Goal: Information Seeking & Learning: Check status

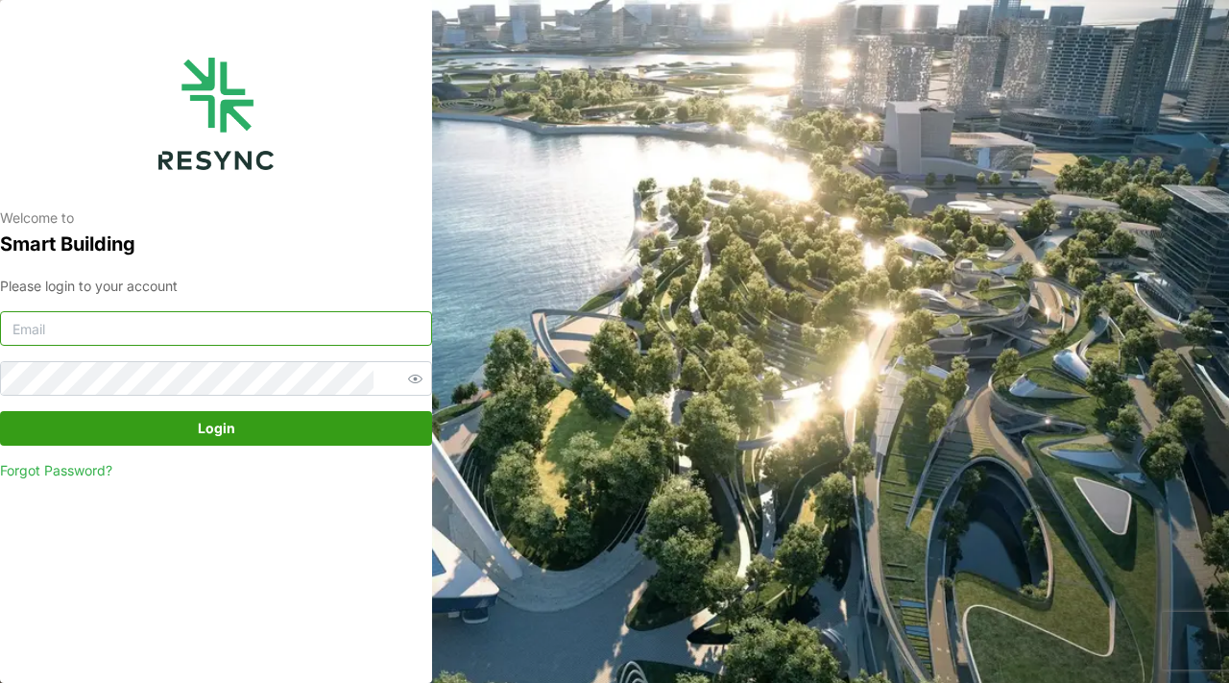
type input "mandai_display@resynctech.com"
click at [333, 435] on span "Login" at bounding box center [216, 428] width 396 height 33
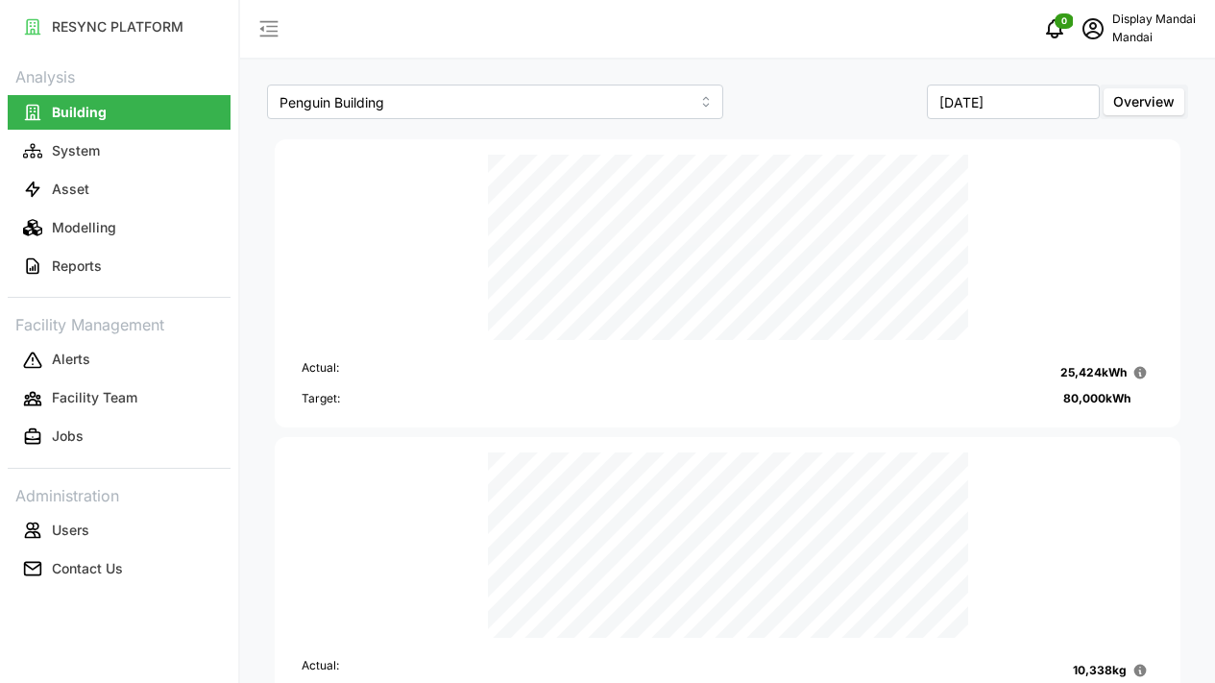
drag, startPoint x: 1228, startPoint y: 291, endPoint x: 1228, endPoint y: 46, distance: 244.8
click at [1215, 46] on html "RESYNC PLATFORM Analysis Building System Asset Modelling Reports Facility Manag…" at bounding box center [607, 341] width 1215 height 683
click at [1023, 101] on input "August 2025" at bounding box center [1013, 101] width 173 height 35
click at [1049, 251] on button "Sep" at bounding box center [1057, 264] width 83 height 35
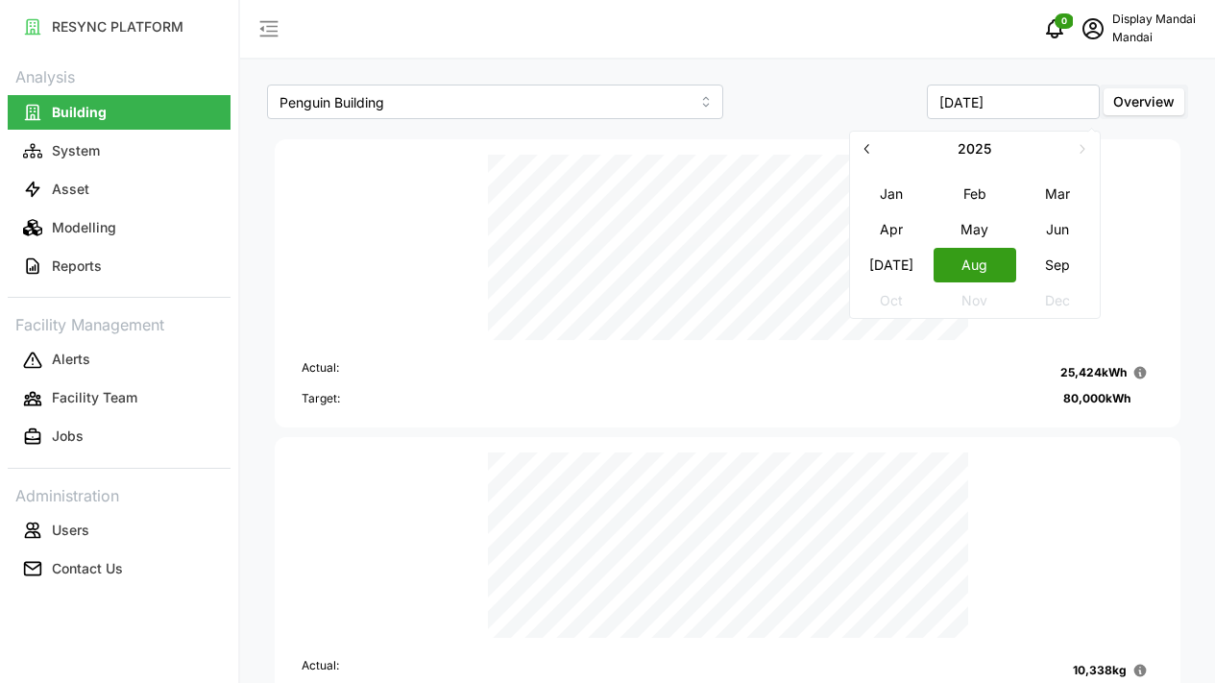
type input "[DATE]"
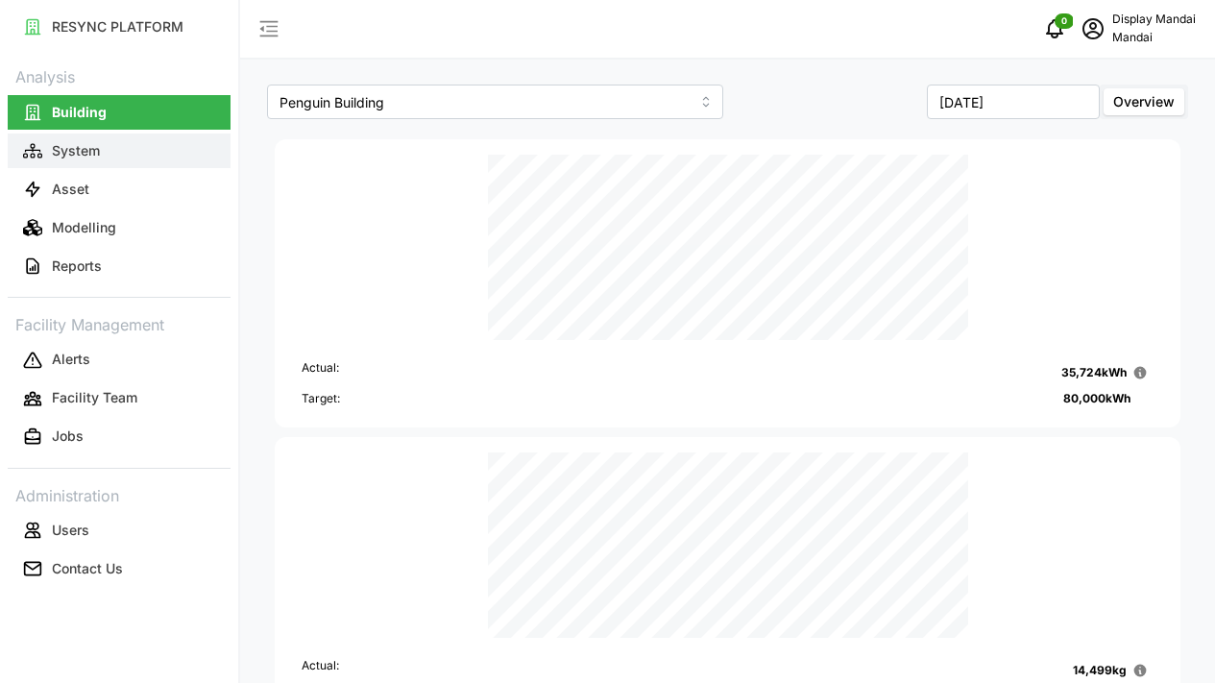
click at [177, 145] on button "System" at bounding box center [119, 150] width 223 height 35
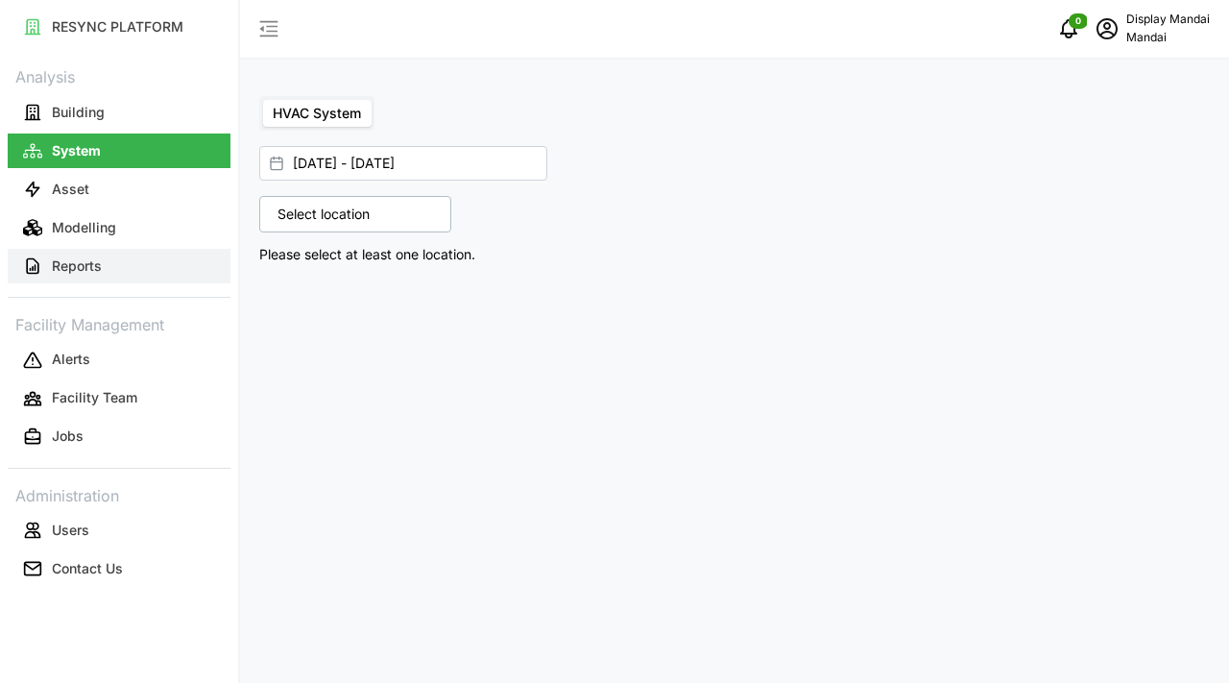
click at [151, 265] on button "Reports" at bounding box center [119, 266] width 223 height 35
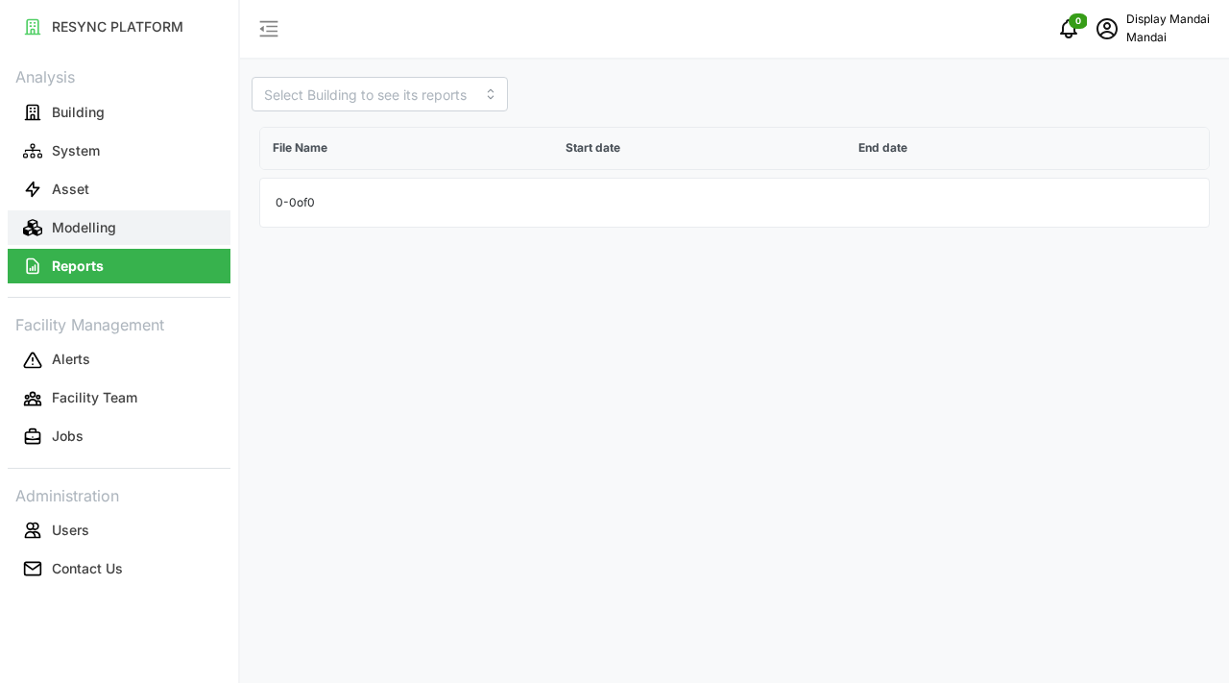
click at [146, 235] on button "Modelling" at bounding box center [119, 227] width 223 height 35
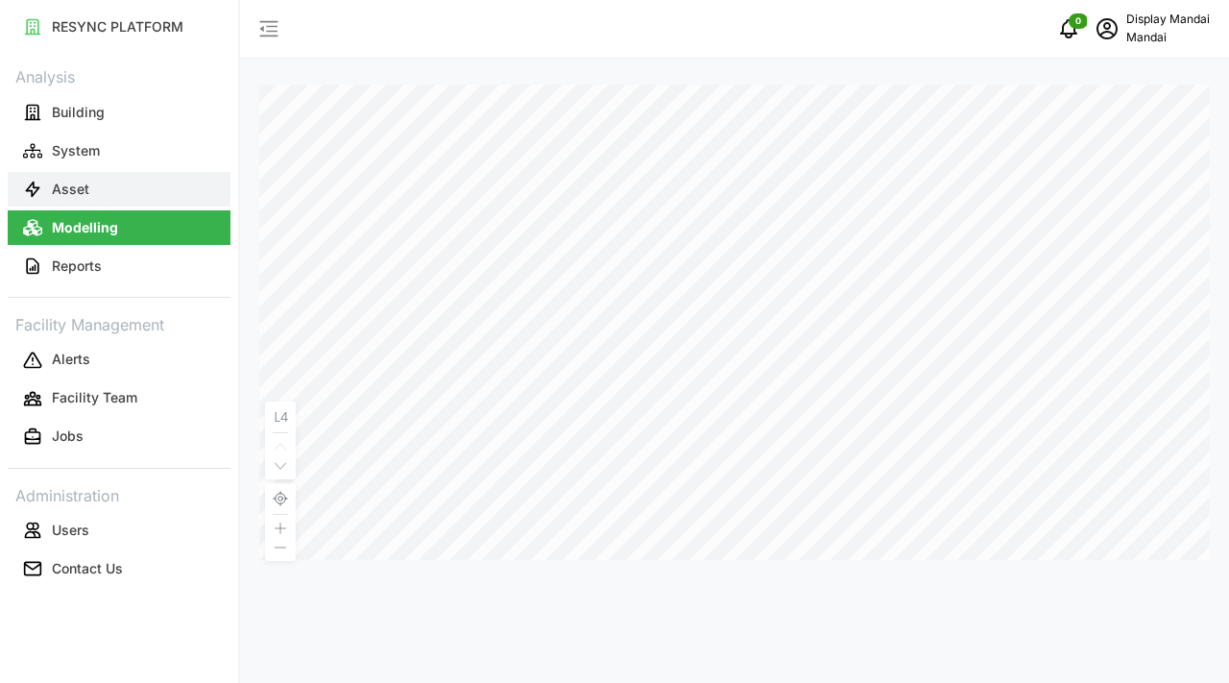
click at [142, 191] on button "Asset" at bounding box center [119, 189] width 223 height 35
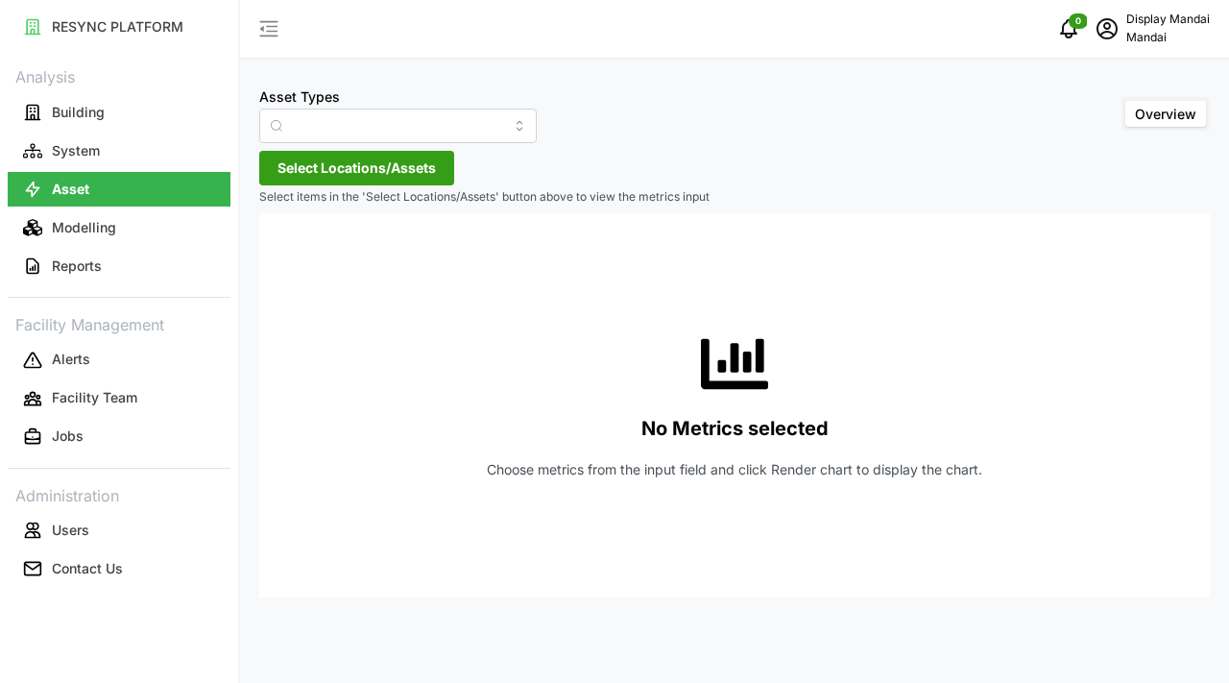
type input "Air Handling Unit"
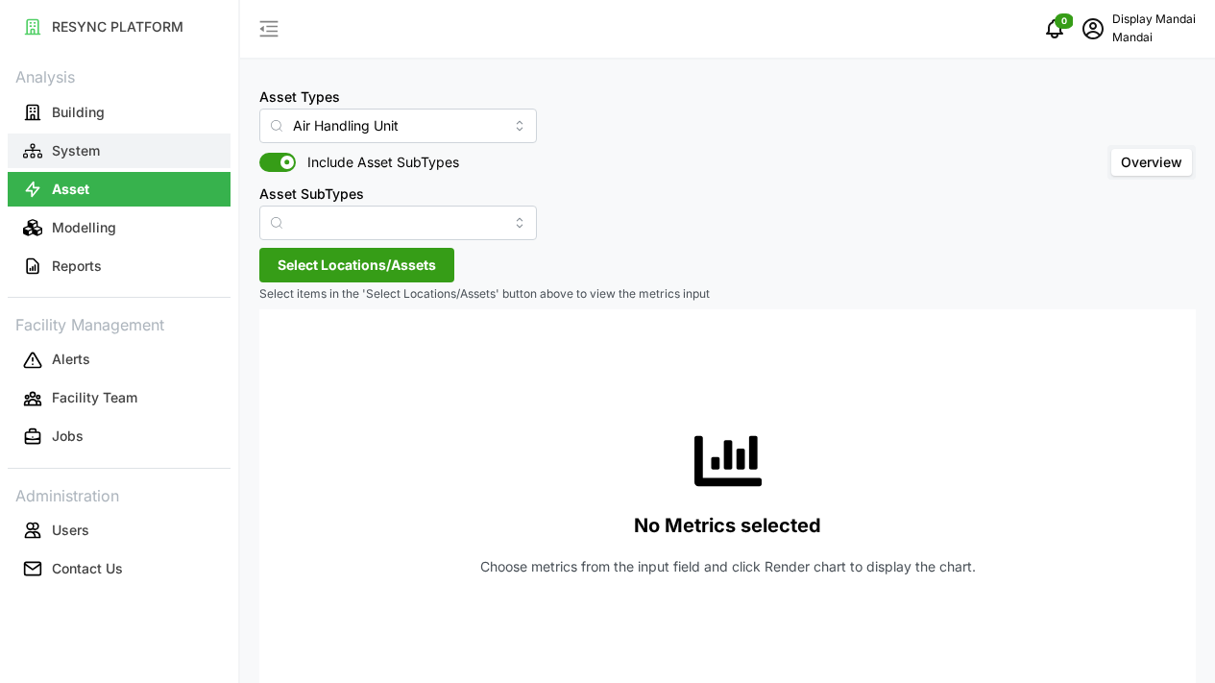
click at [151, 158] on button "System" at bounding box center [119, 150] width 223 height 35
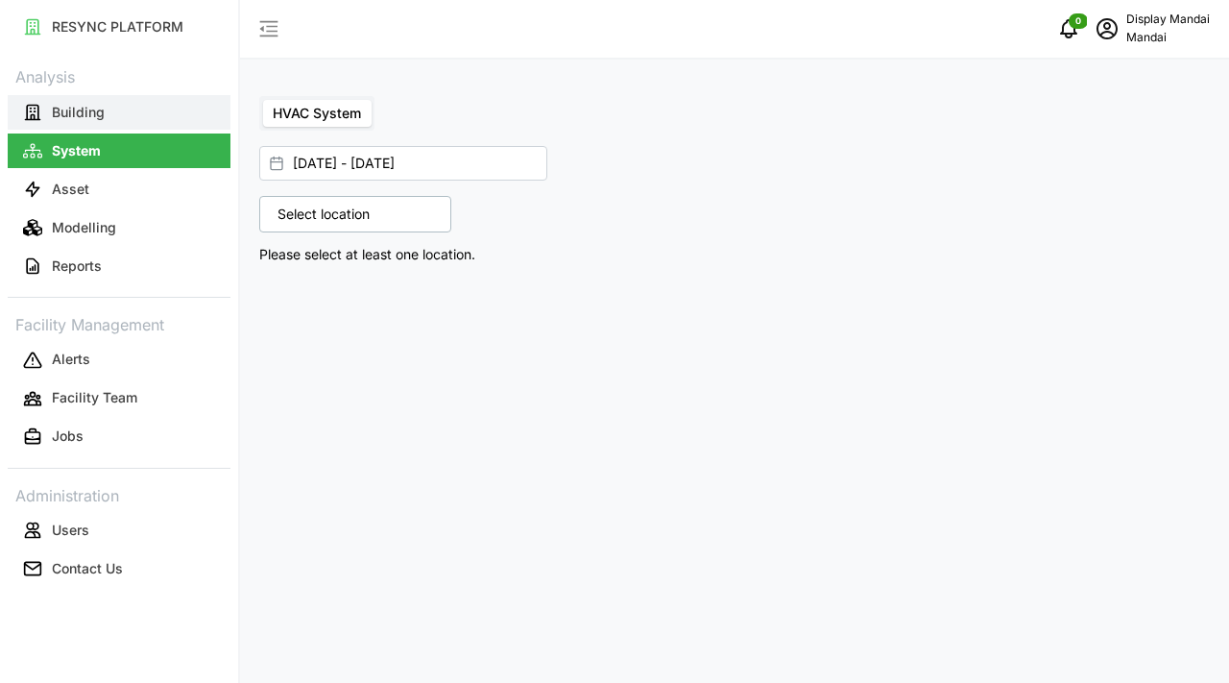
click at [157, 115] on button "Building" at bounding box center [119, 112] width 223 height 35
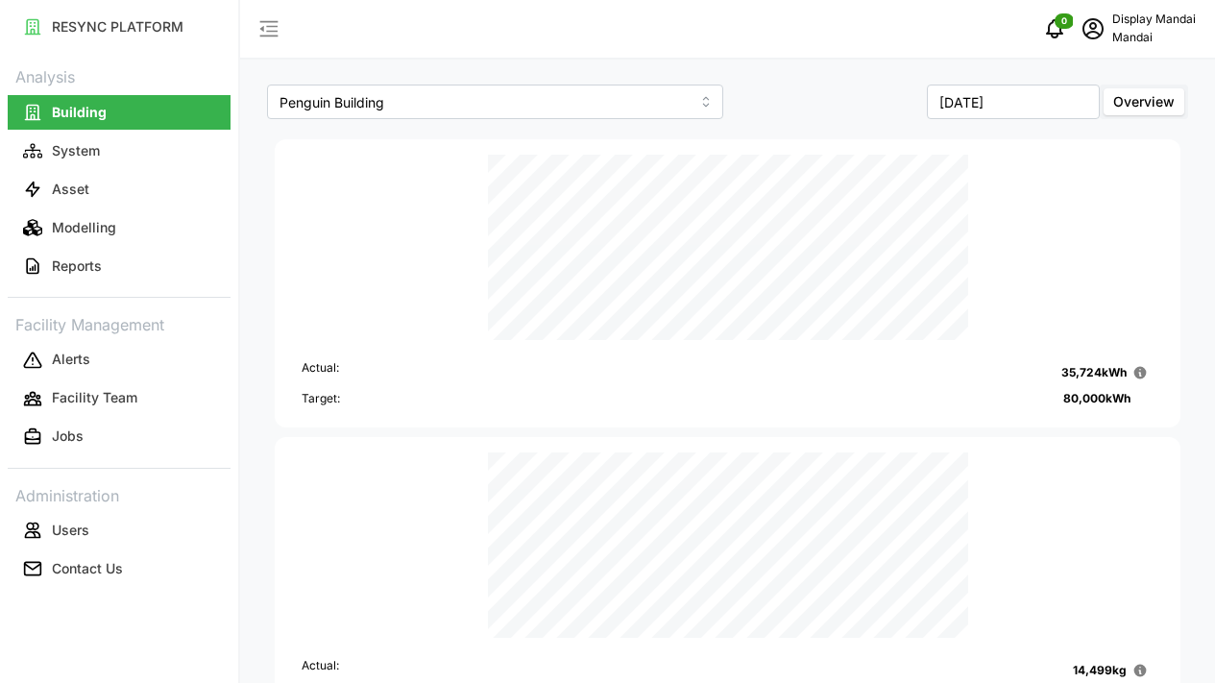
click at [1144, 37] on p "Mandai" at bounding box center [1154, 38] width 84 height 18
type input "Penguin Building"
click at [83, 38] on button "RESYNC PLATFORM" at bounding box center [119, 27] width 223 height 35
type input "Penguin Building"
click at [266, 32] on icon "button" at bounding box center [269, 29] width 18 height 16
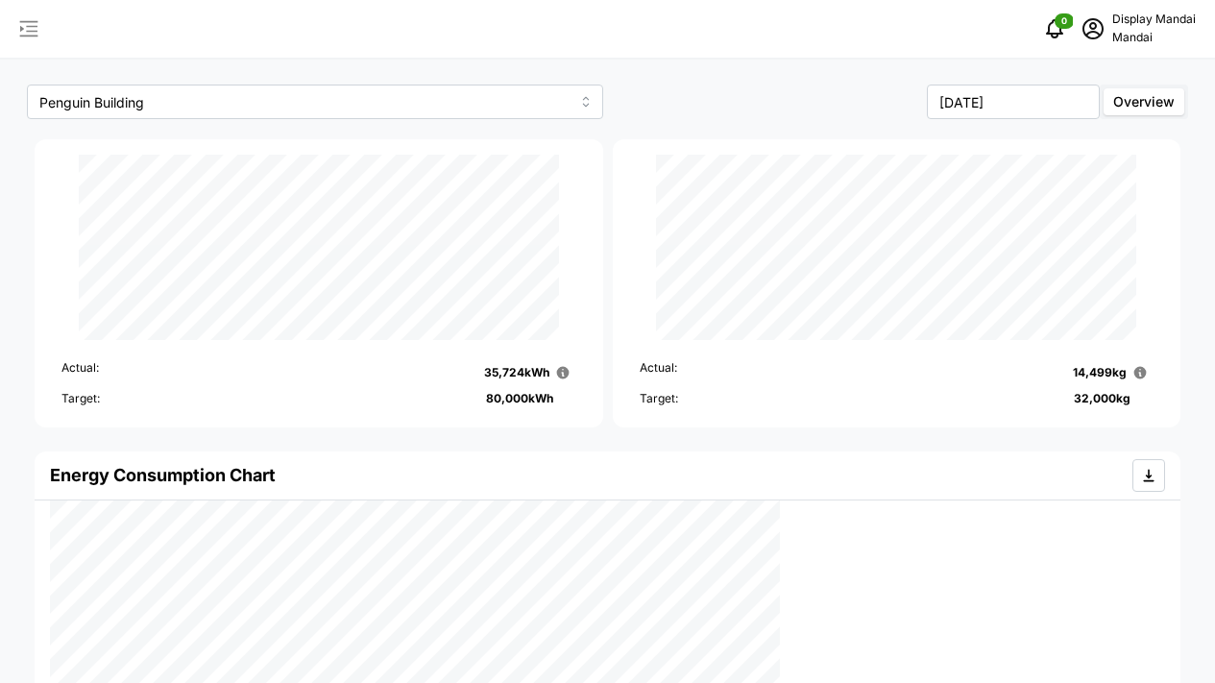
click at [1145, 29] on p "Mandai" at bounding box center [1154, 38] width 84 height 18
click at [1097, 138] on div "Logout" at bounding box center [1125, 144] width 136 height 21
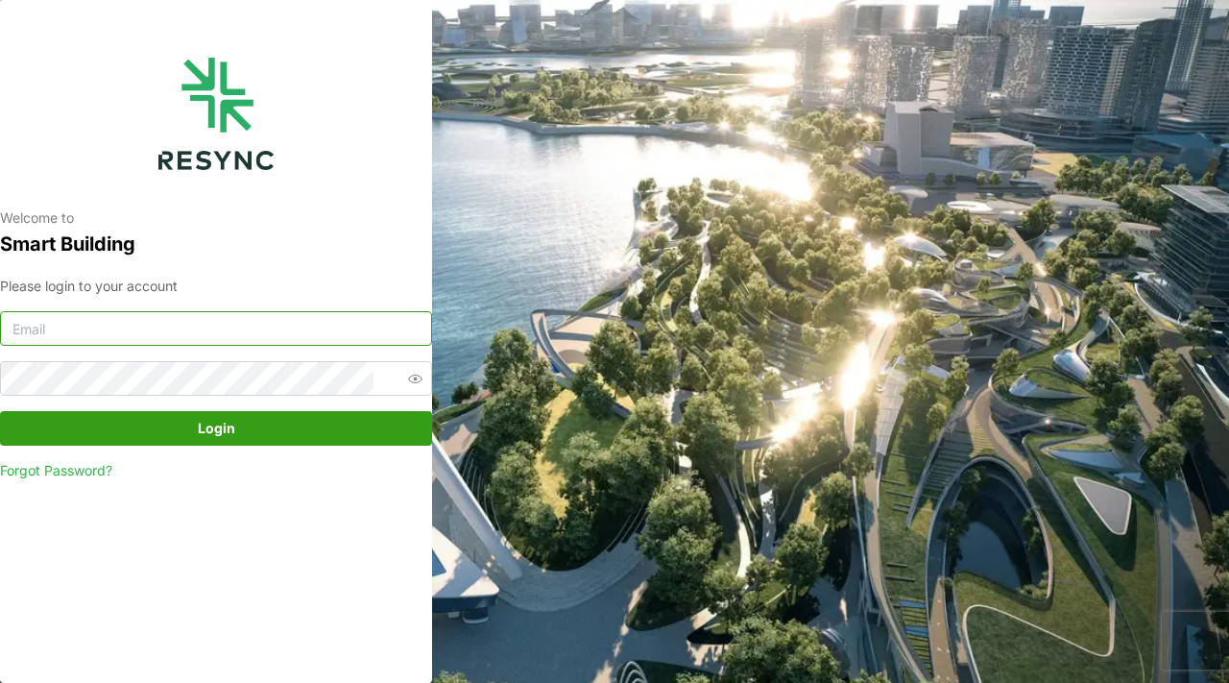
type input "[EMAIL_ADDRESS][DOMAIN_NAME]"
click at [292, 328] on input "mandai_display@resynctech.com" at bounding box center [216, 328] width 432 height 35
click at [274, 415] on span "Login" at bounding box center [216, 428] width 396 height 33
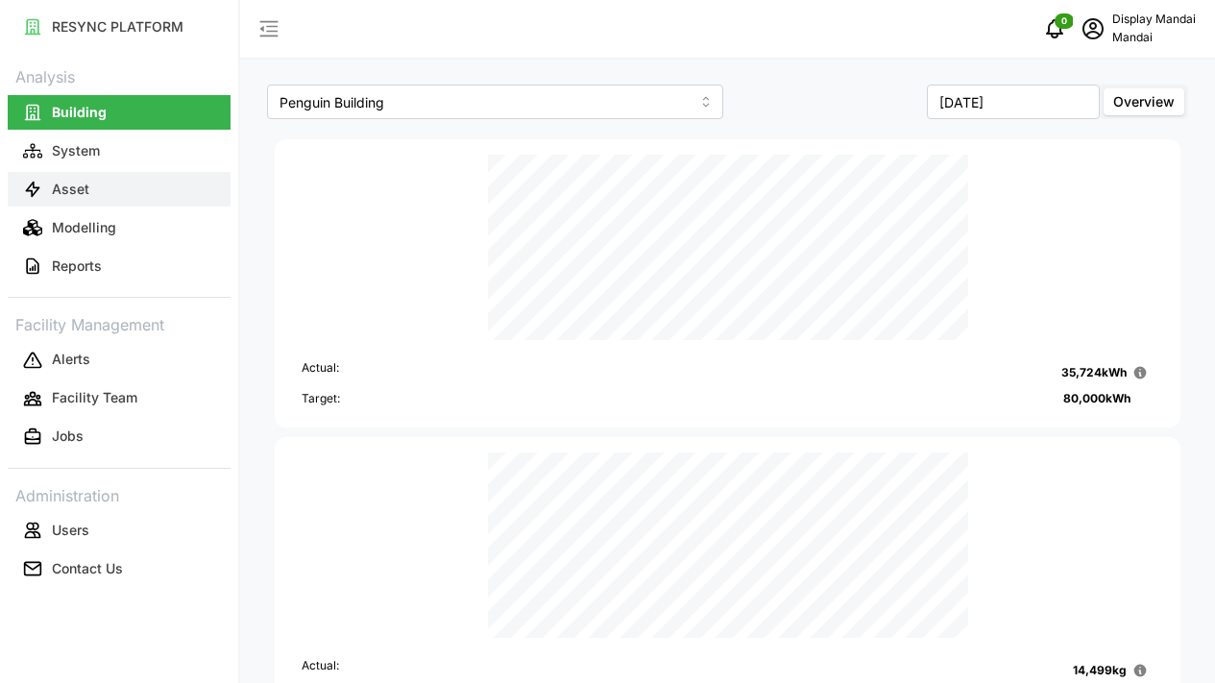
click at [146, 198] on button "Asset" at bounding box center [119, 189] width 223 height 35
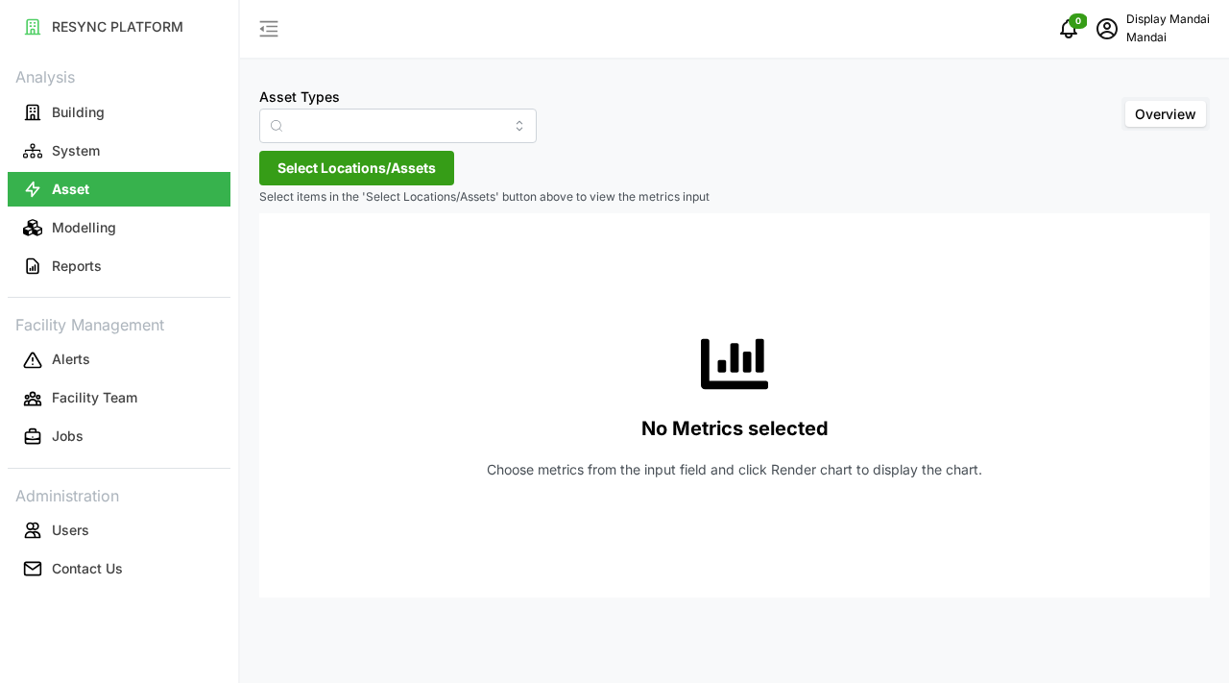
type input "Air Handling Unit"
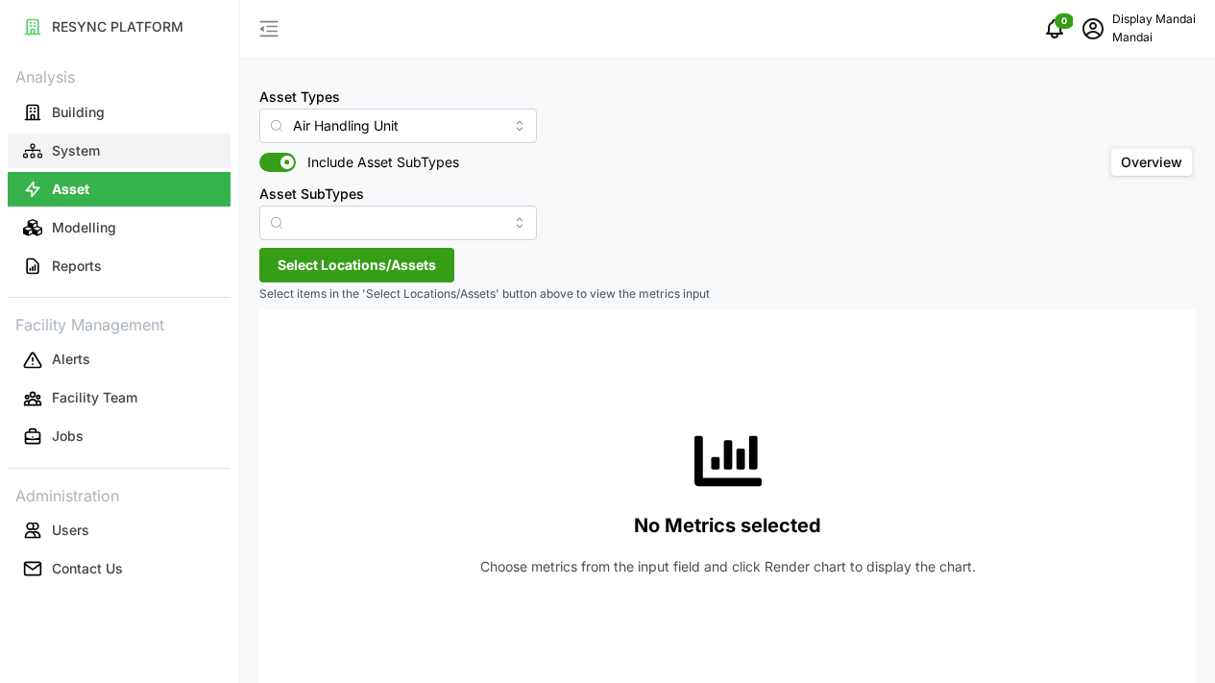
click at [162, 148] on button "System" at bounding box center [119, 150] width 223 height 35
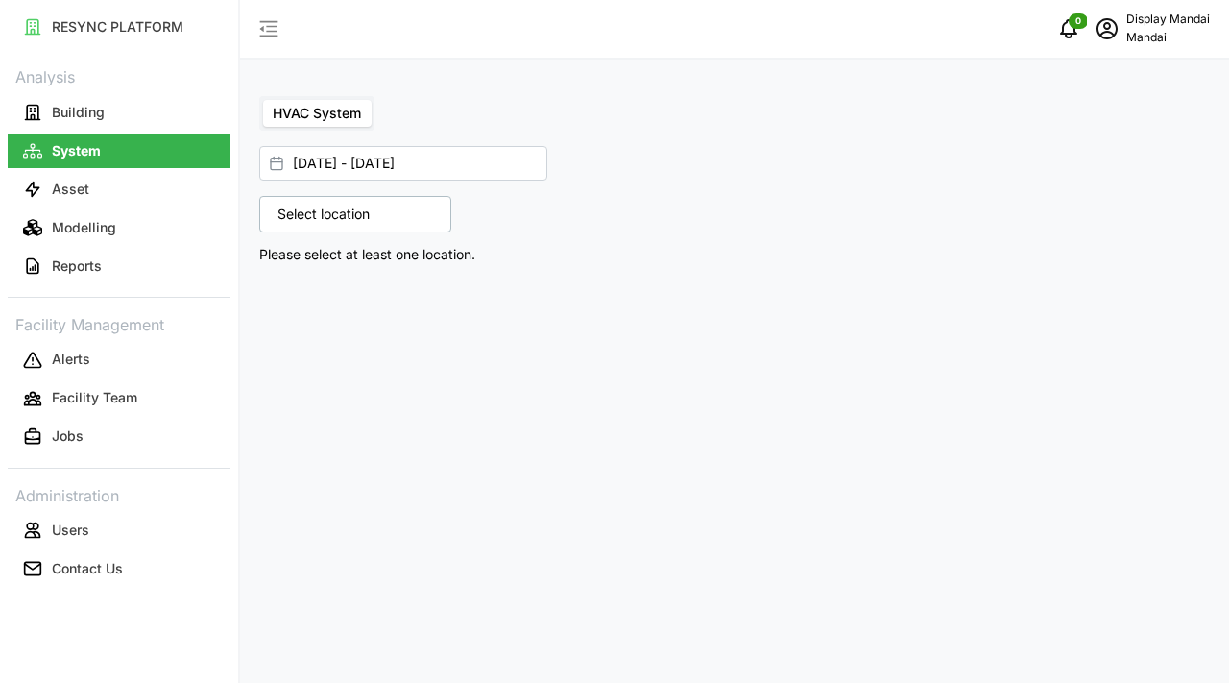
click at [313, 117] on span "HVAC System" at bounding box center [317, 113] width 88 height 16
click at [263, 100] on input "HVAC System" at bounding box center [263, 100] width 0 height 0
click at [326, 212] on p "Select location" at bounding box center [323, 214] width 111 height 19
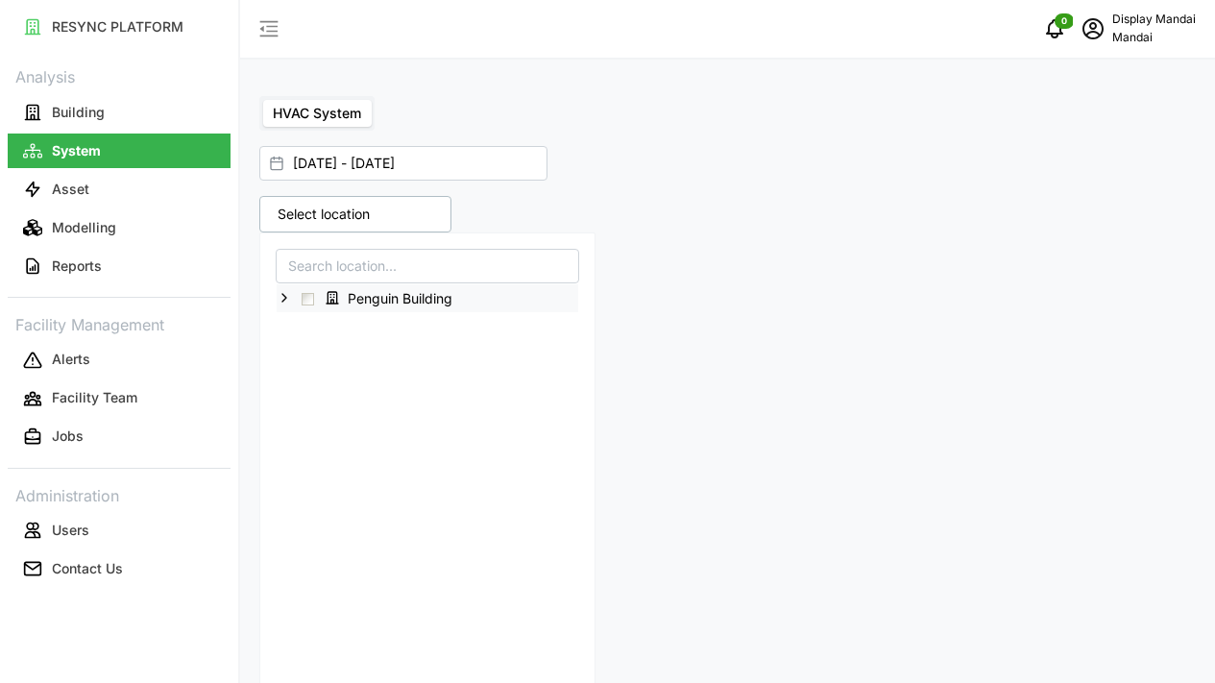
click at [354, 299] on span "Penguin Building" at bounding box center [400, 298] width 105 height 19
click at [307, 296] on span "Select Penguin Building" at bounding box center [307, 299] width 12 height 12
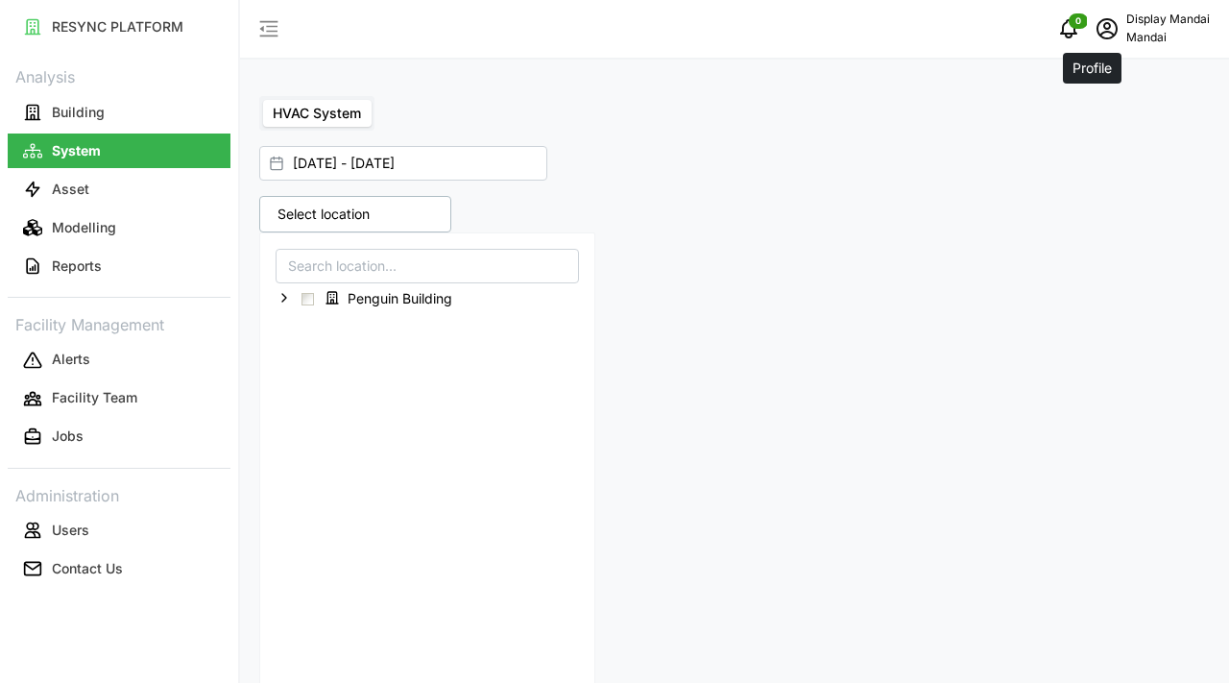
click at [1093, 32] on span "schedule" at bounding box center [1107, 29] width 36 height 36
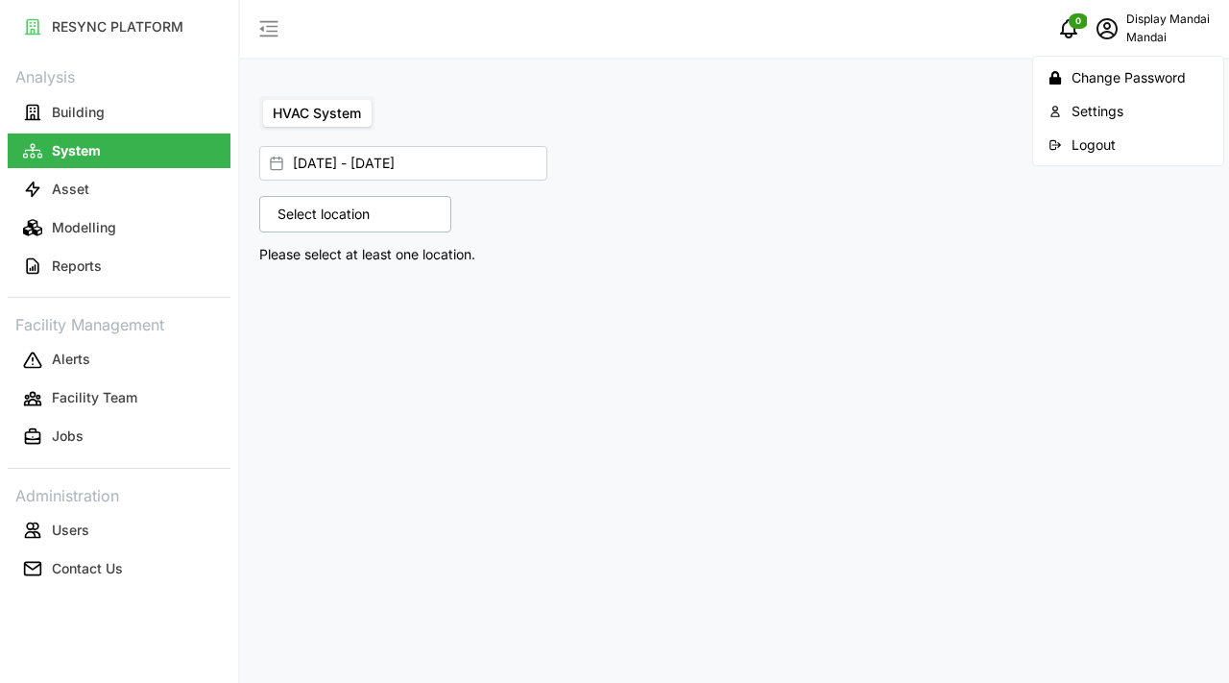
click at [1090, 149] on div "Logout" at bounding box center [1140, 144] width 136 height 21
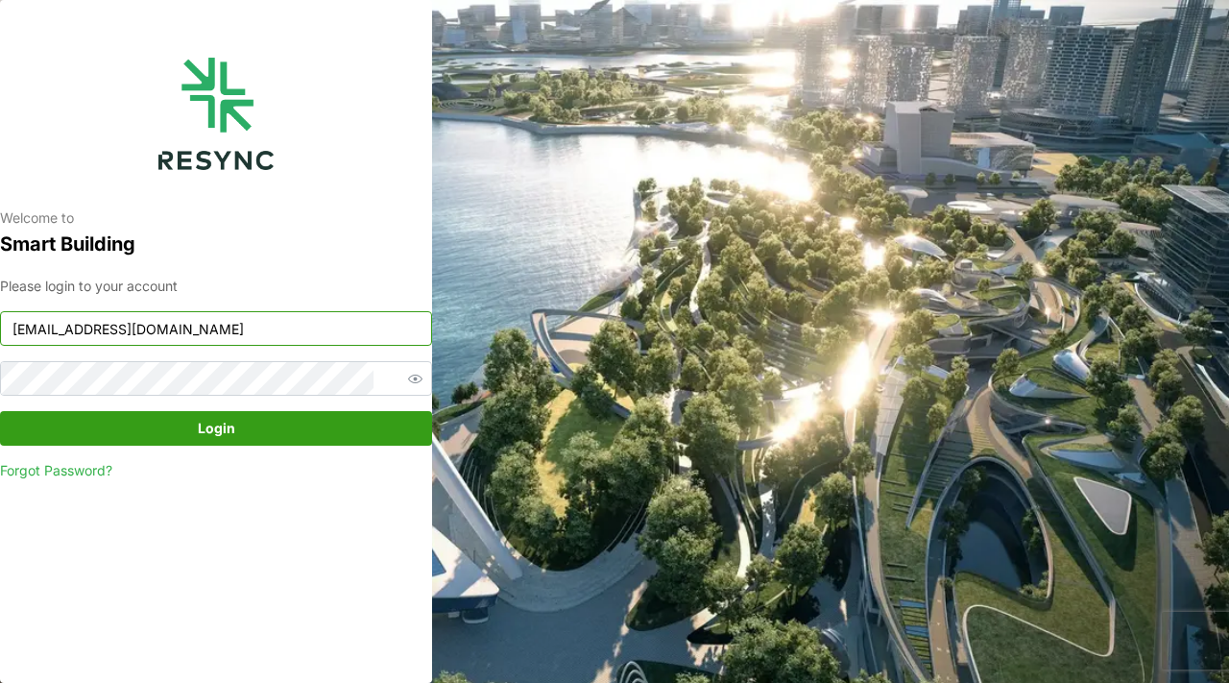
click at [277, 329] on input "[EMAIL_ADDRESS][DOMAIN_NAME]" at bounding box center [216, 328] width 432 height 35
paste input "internal"
type input "[EMAIL_ADDRESS][DOMAIN_NAME]"
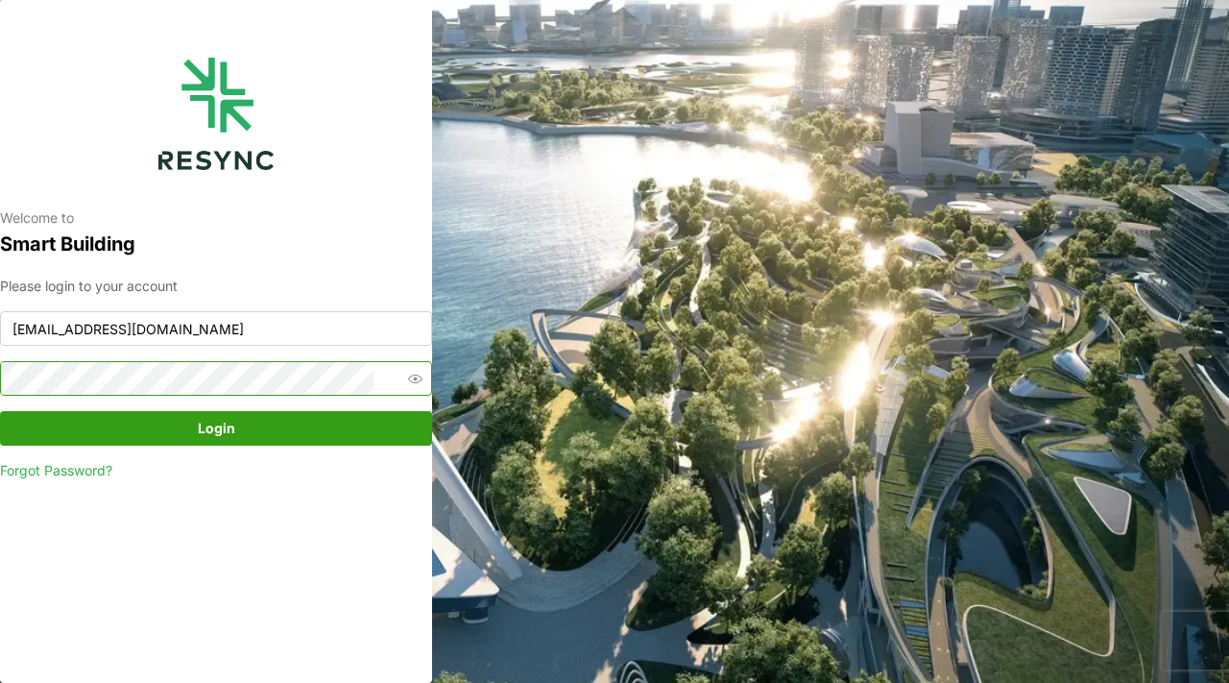
click at [0, 411] on button "Login" at bounding box center [216, 428] width 432 height 35
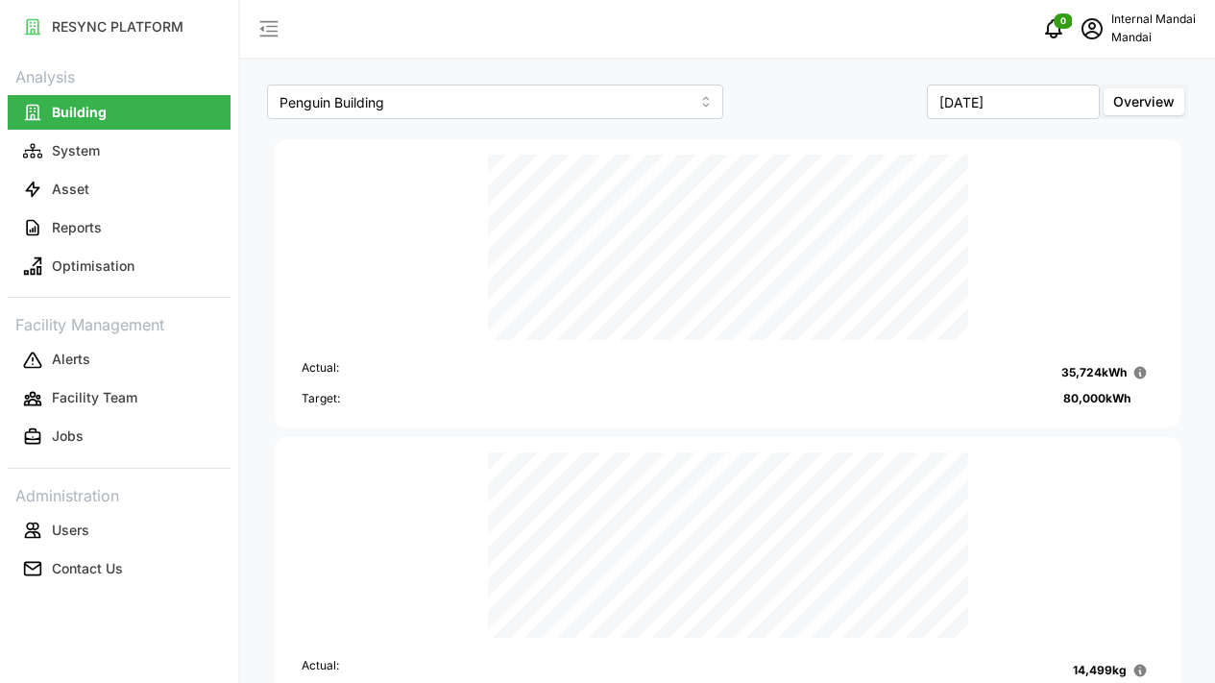
click at [130, 262] on p "Optimisation" at bounding box center [93, 265] width 83 height 19
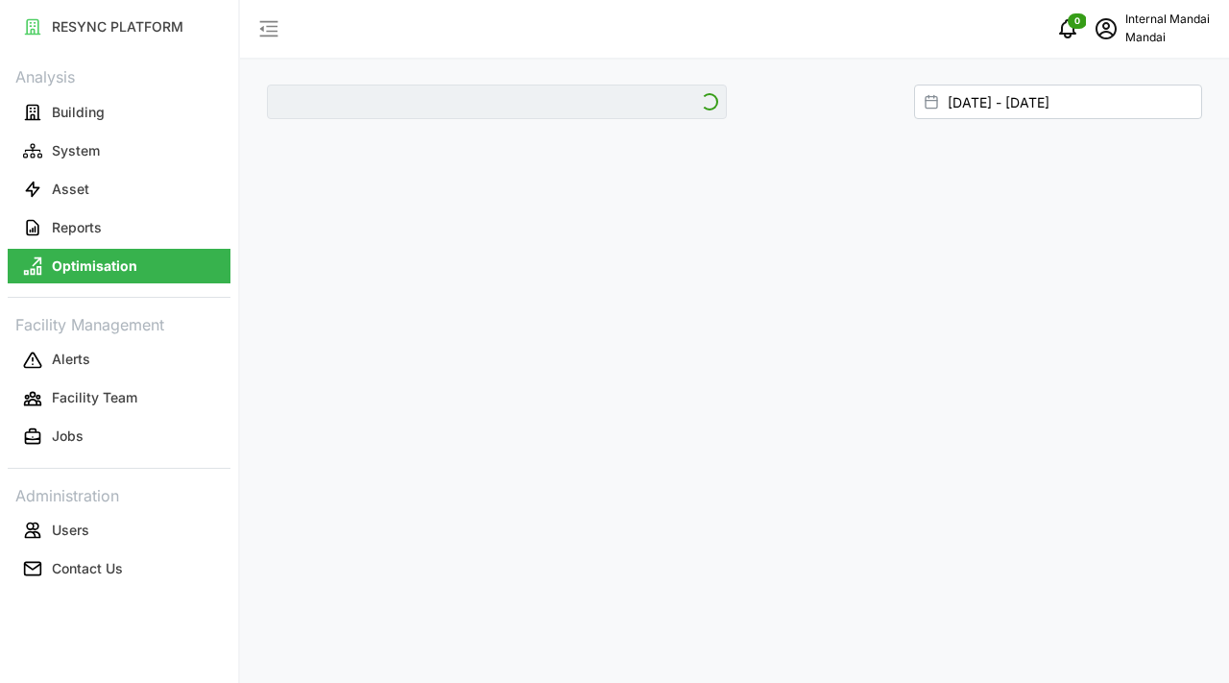
type input "Penguin Building"
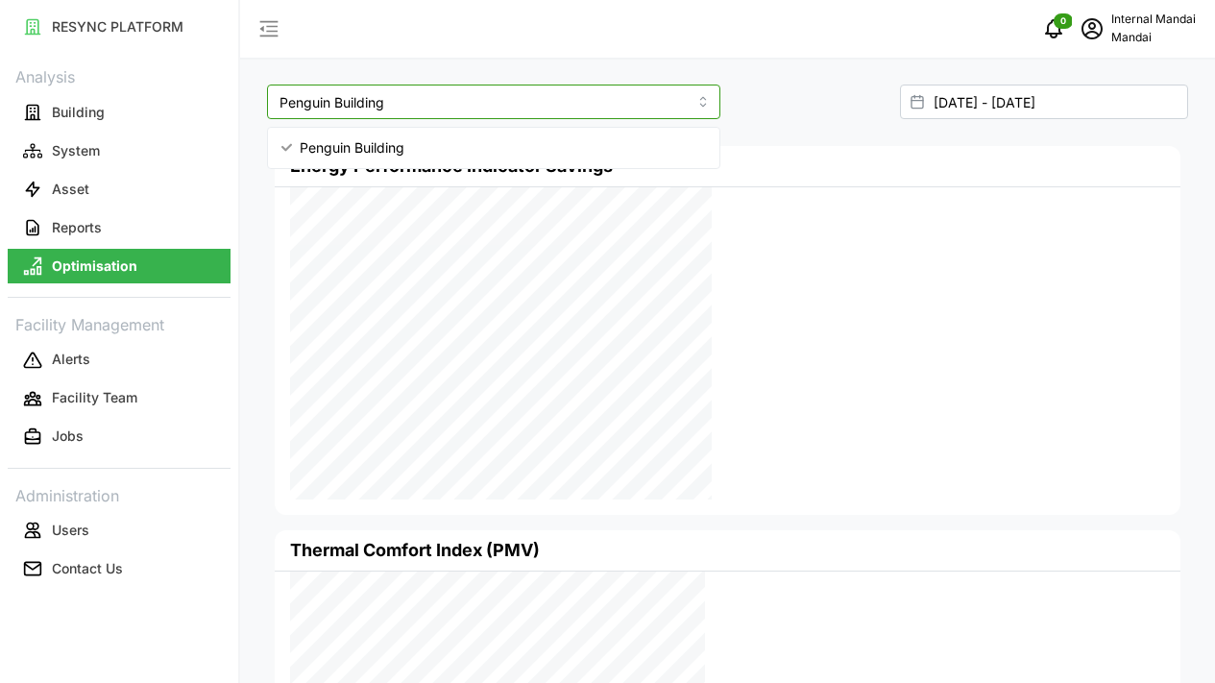
click at [635, 108] on input "Penguin Building" at bounding box center [493, 101] width 453 height 35
click at [760, 88] on div "[DATE] - [DATE]" at bounding box center [961, 101] width 453 height 35
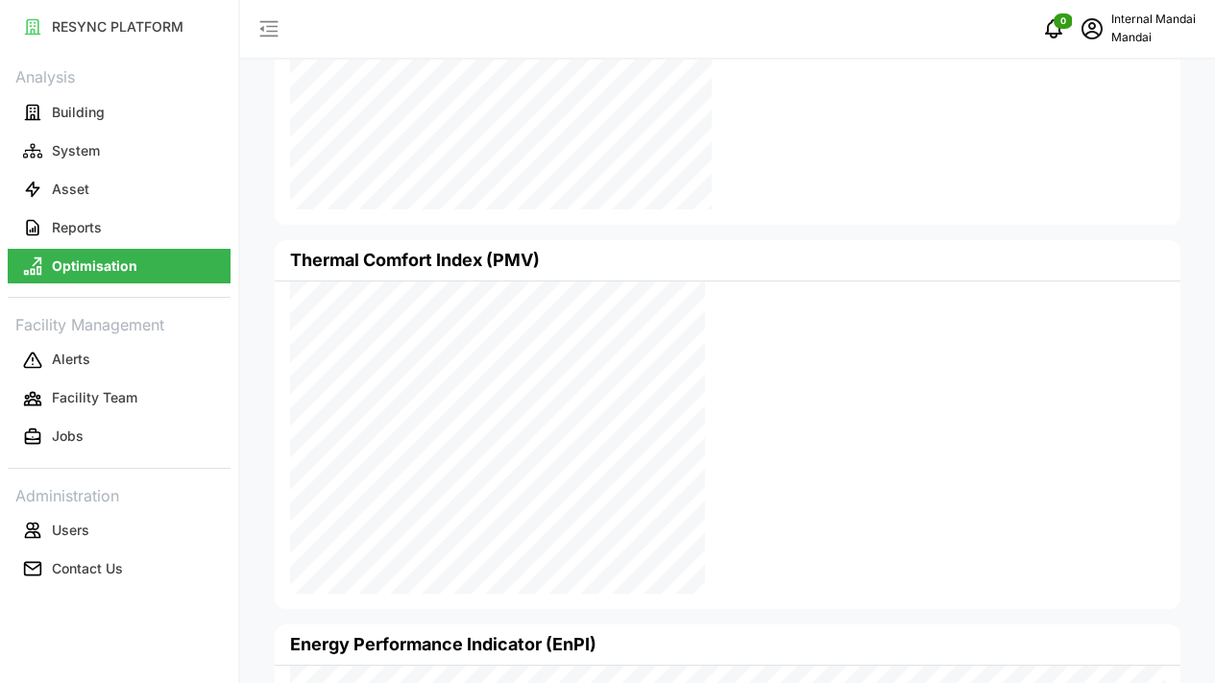
scroll to position [301, 0]
